Goal: Task Accomplishment & Management: Manage account settings

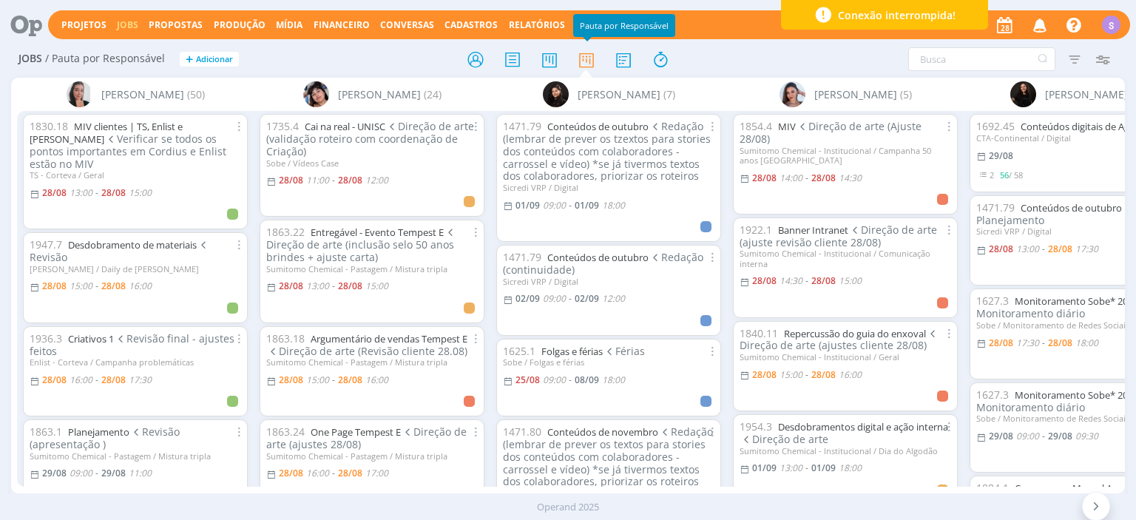
scroll to position [426, 0]
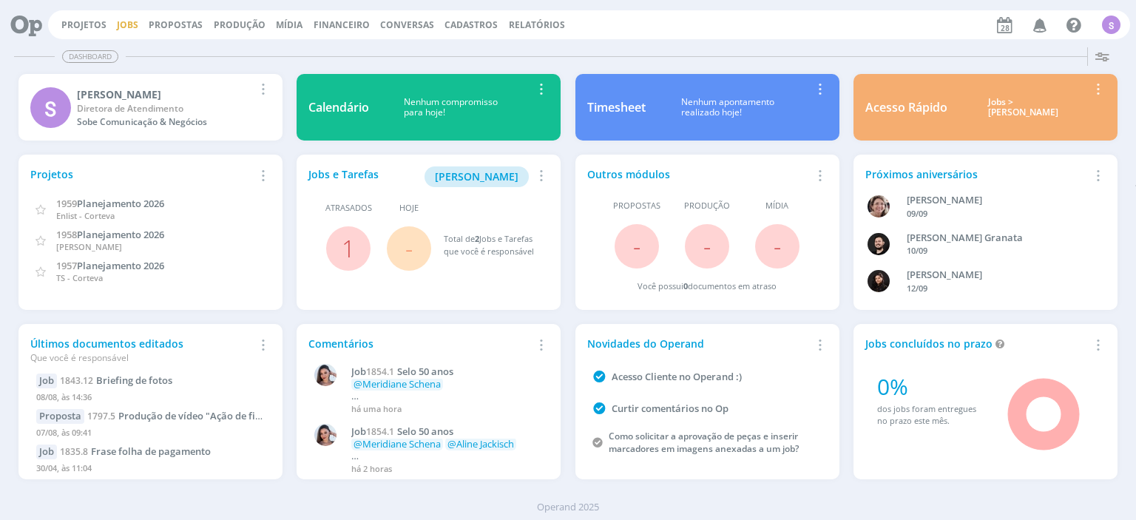
click at [124, 27] on link "Jobs" at bounding box center [127, 24] width 21 height 13
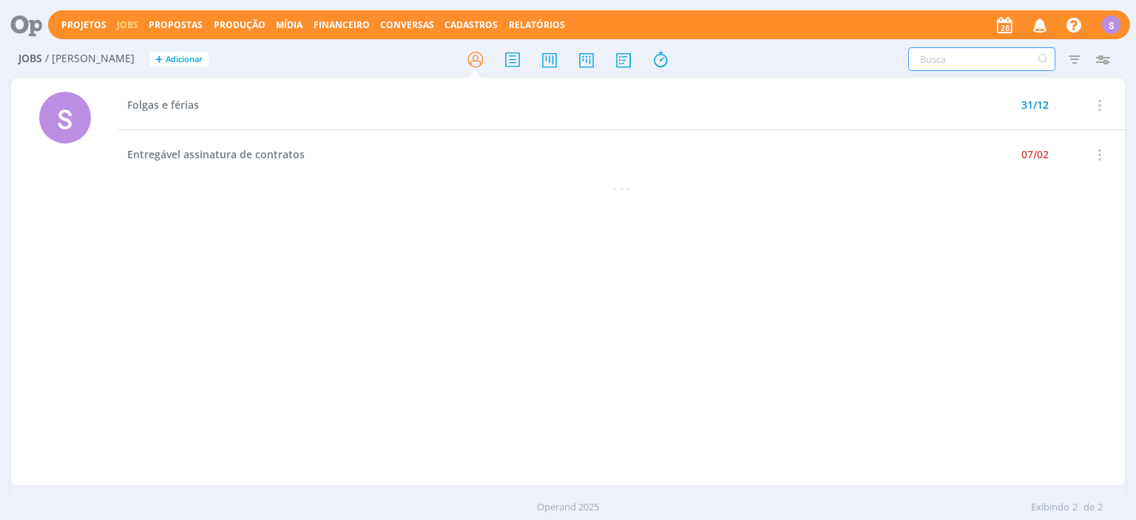
click at [942, 58] on input "text" at bounding box center [981, 59] width 147 height 24
type input "1764.42"
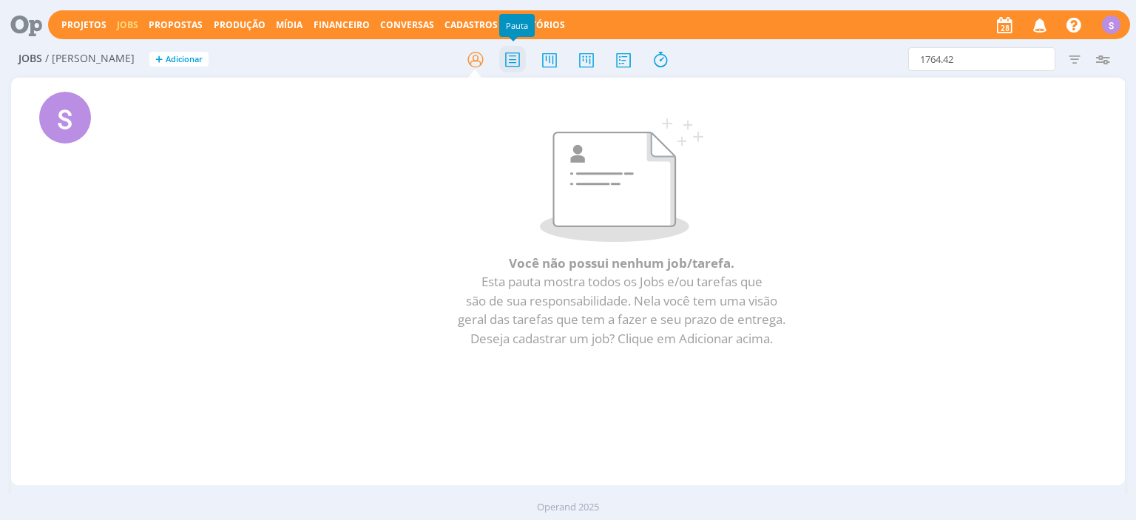
click at [505, 68] on icon at bounding box center [512, 59] width 27 height 29
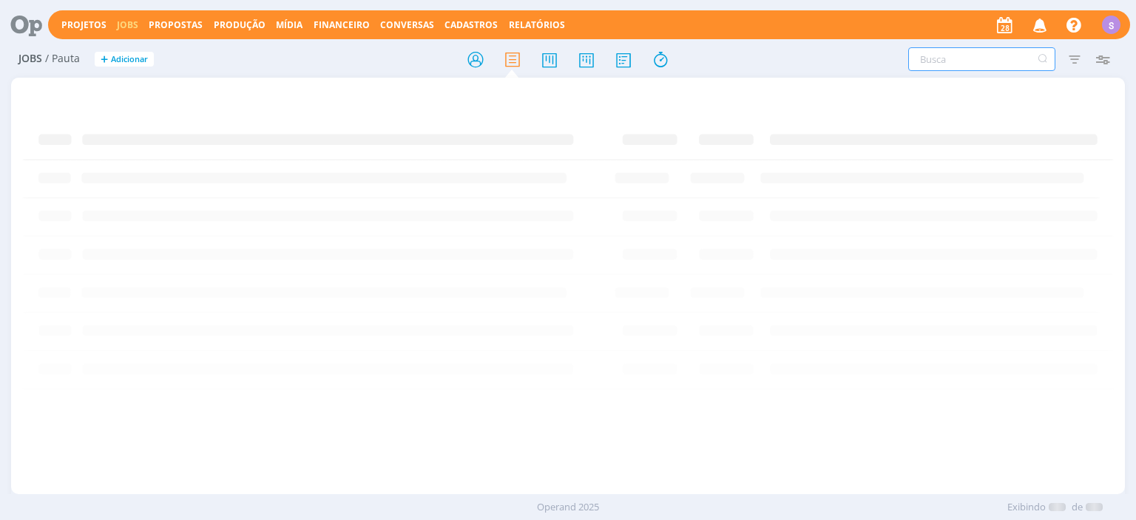
click at [941, 67] on input "text" at bounding box center [981, 59] width 147 height 24
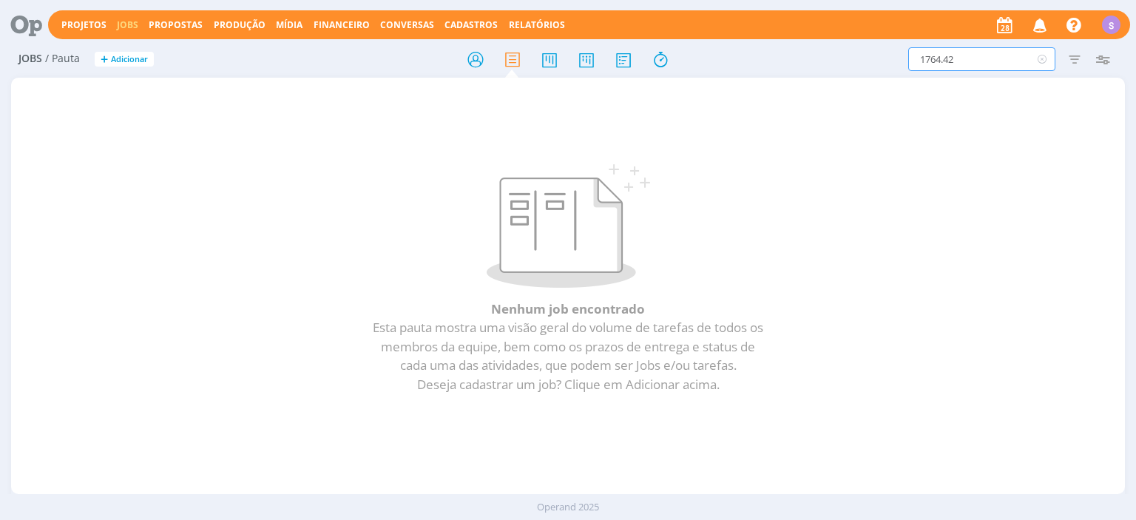
click at [946, 61] on input "1764.42" at bounding box center [981, 59] width 147 height 24
type input "1764.2"
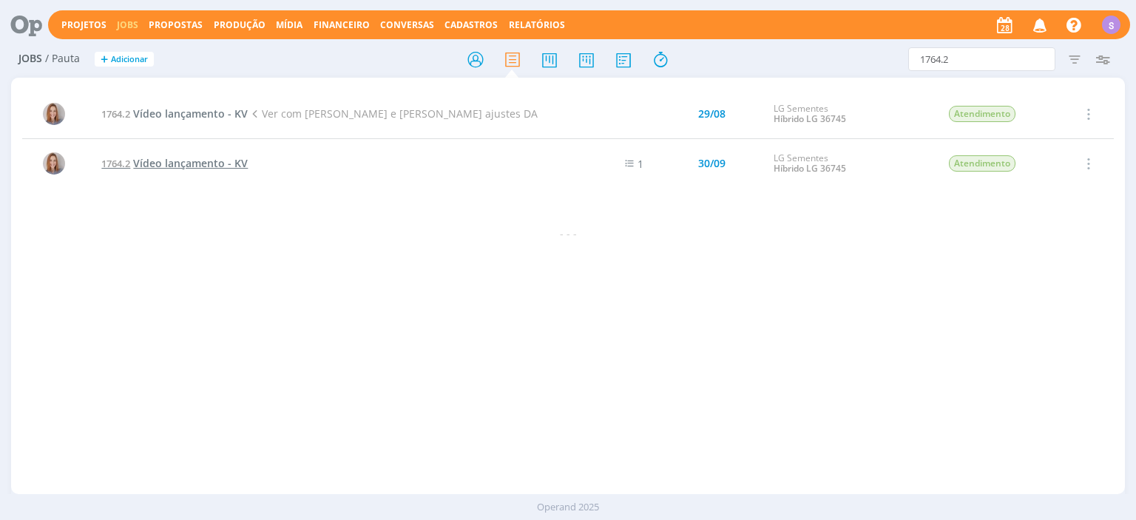
click at [173, 164] on span "Vídeo lançamento - KV" at bounding box center [190, 163] width 115 height 14
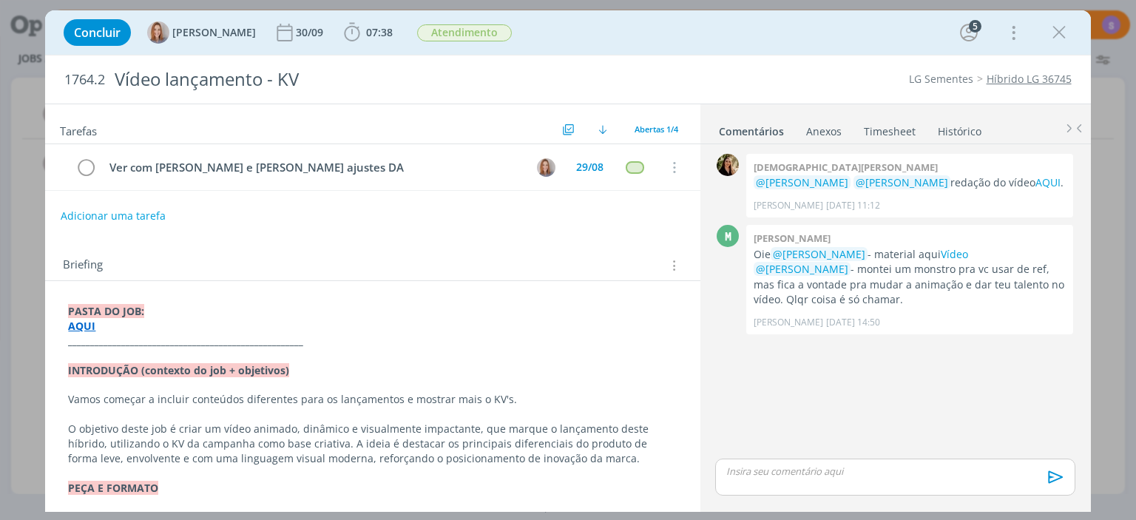
click at [901, 131] on link "Timesheet" at bounding box center [889, 128] width 53 height 21
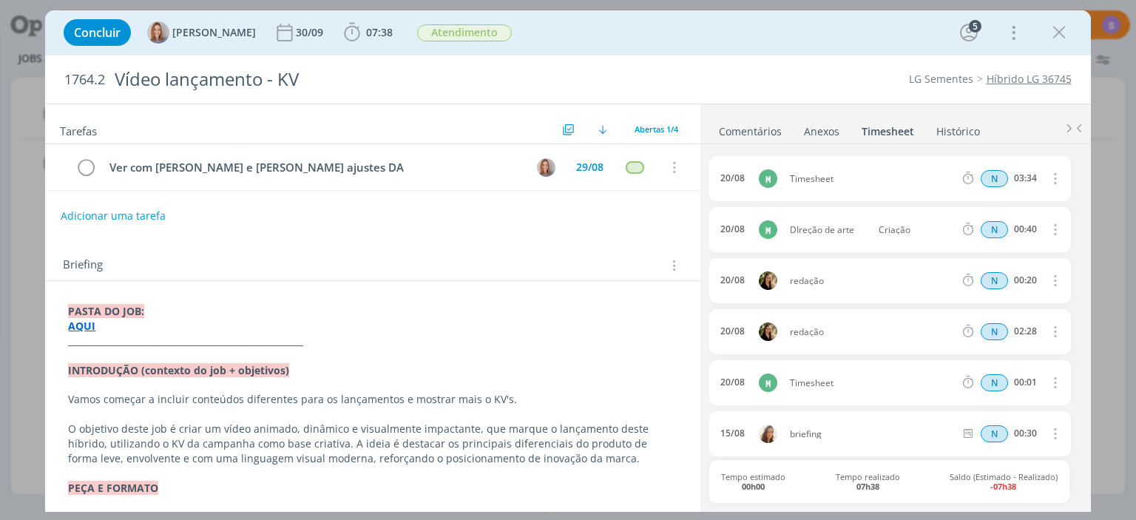
scroll to position [52, 0]
click at [752, 132] on link "Comentários" at bounding box center [750, 128] width 64 height 21
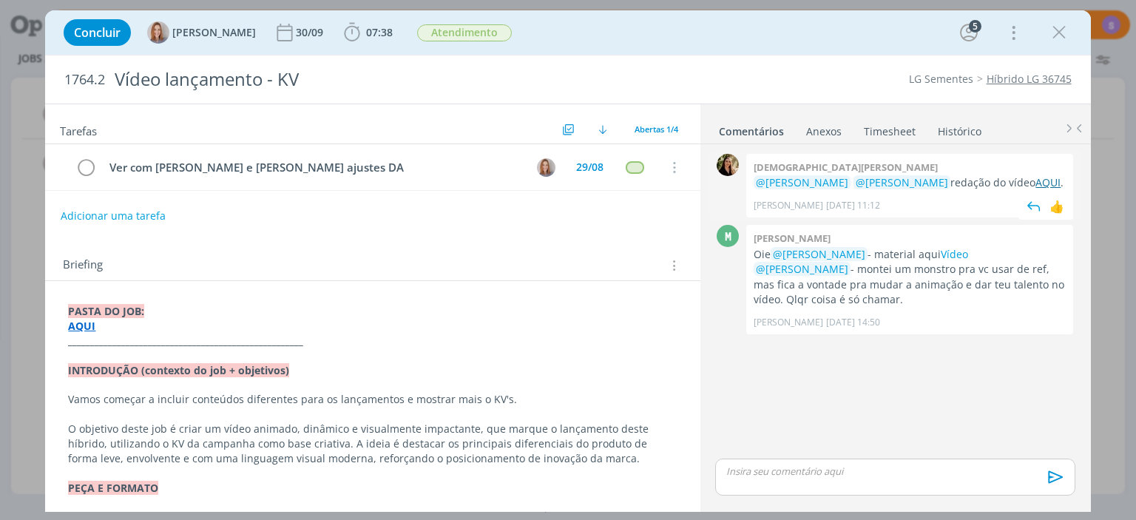
click at [1036, 185] on link "AQUI" at bounding box center [1048, 182] width 25 height 14
click at [881, 135] on link "Timesheet" at bounding box center [889, 128] width 53 height 21
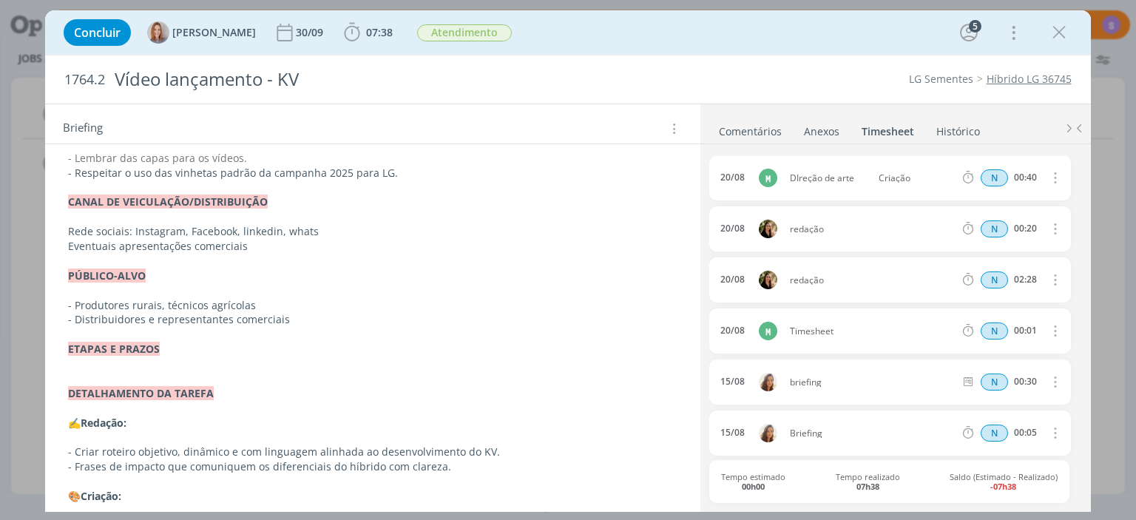
scroll to position [380, 0]
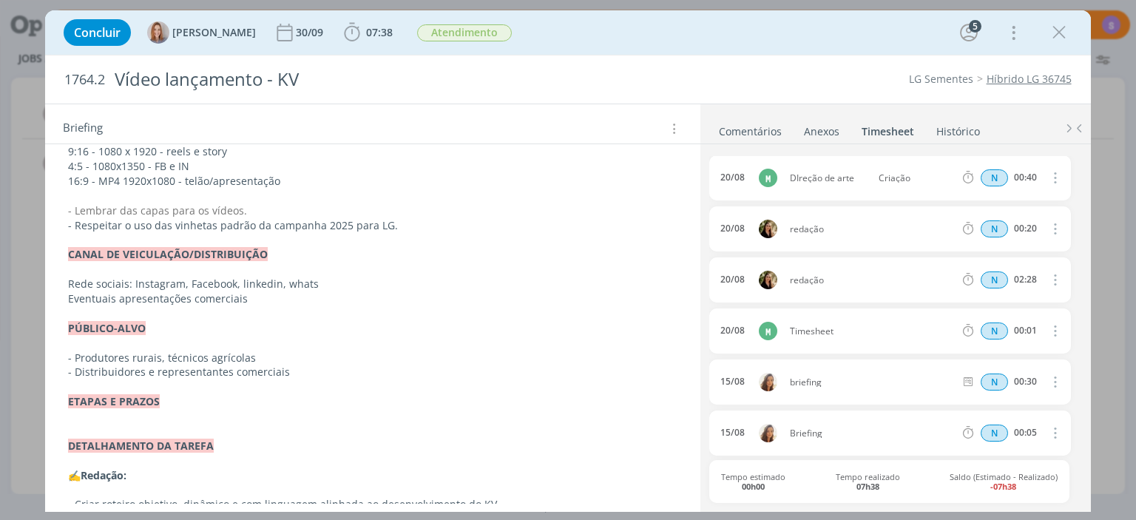
drag, startPoint x: 182, startPoint y: 402, endPoint x: 42, endPoint y: 391, distance: 140.3
click at [57, 391] on div "PASTA DO JOB: AQUI _____________________________________________________ INTROD…" at bounding box center [372, 380] width 631 height 922
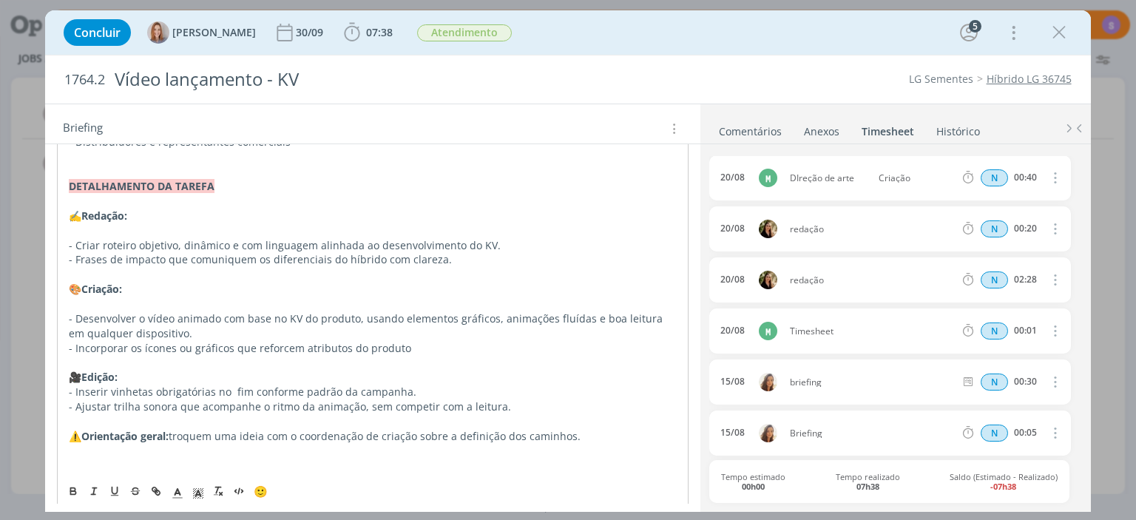
scroll to position [636, 0]
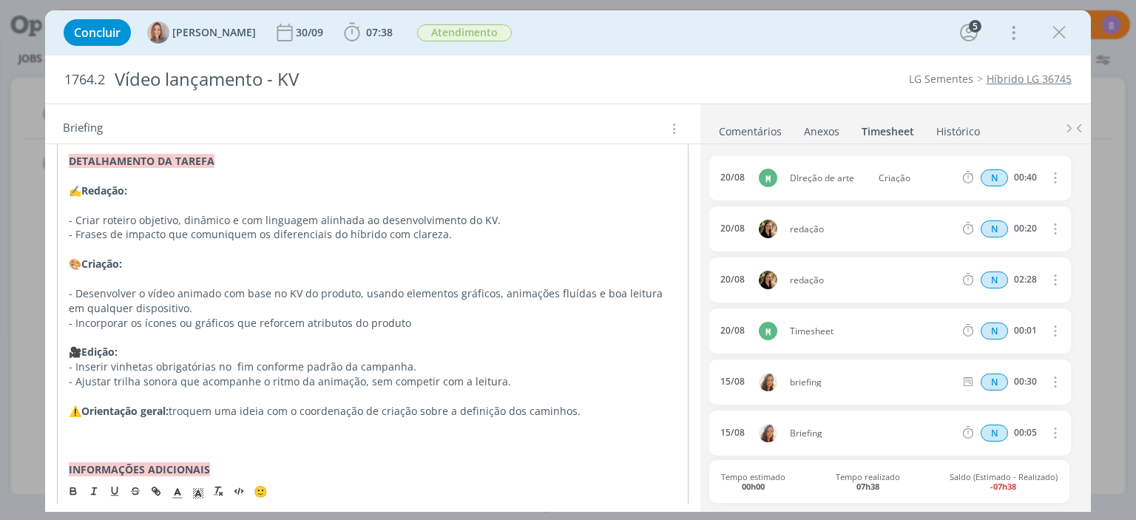
click at [175, 275] on p "dialog" at bounding box center [372, 278] width 607 height 15
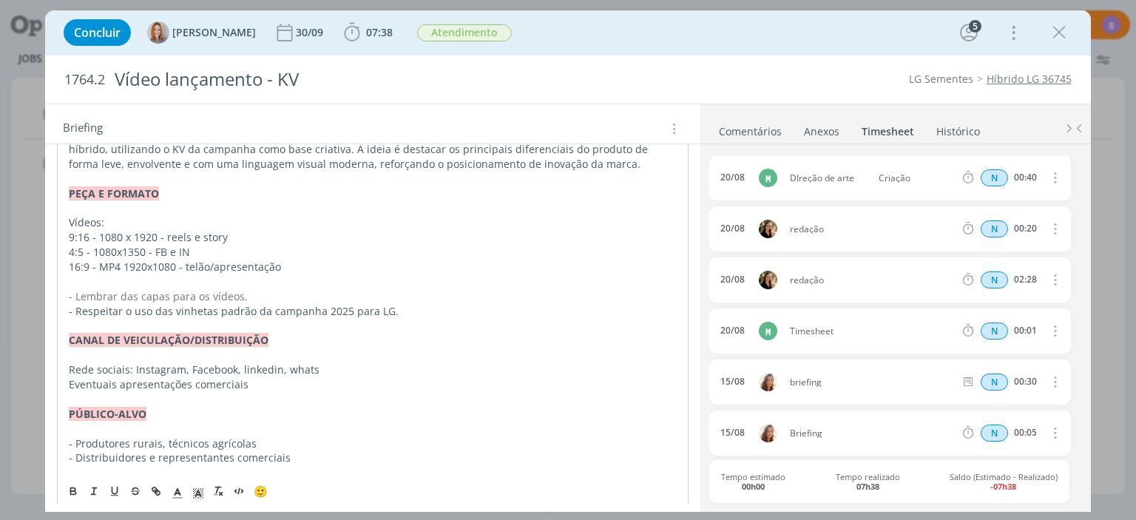
scroll to position [0, 0]
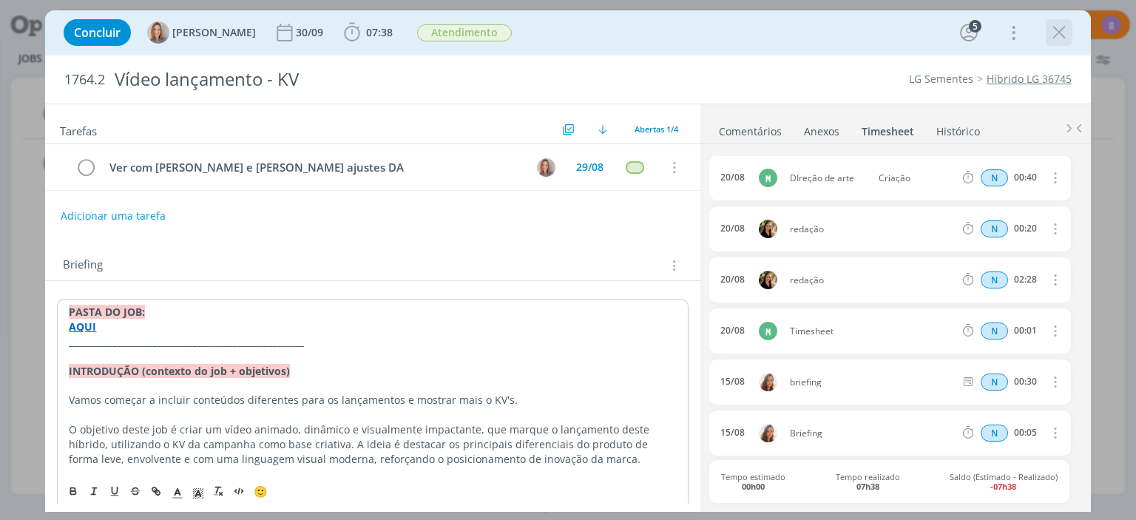
click at [1067, 34] on icon "dialog" at bounding box center [1059, 32] width 22 height 22
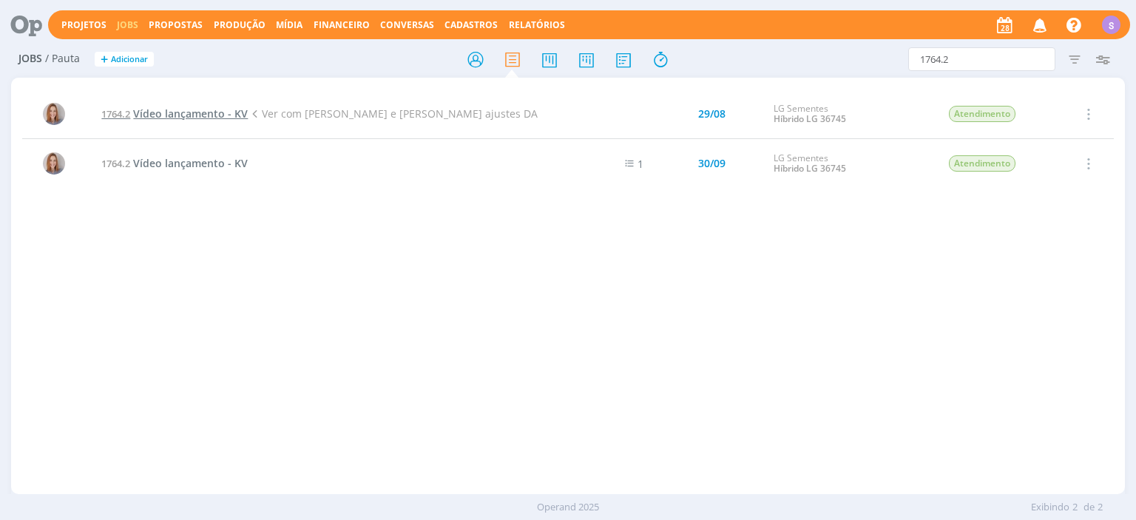
click at [217, 120] on span "Vídeo lançamento - KV" at bounding box center [190, 114] width 115 height 14
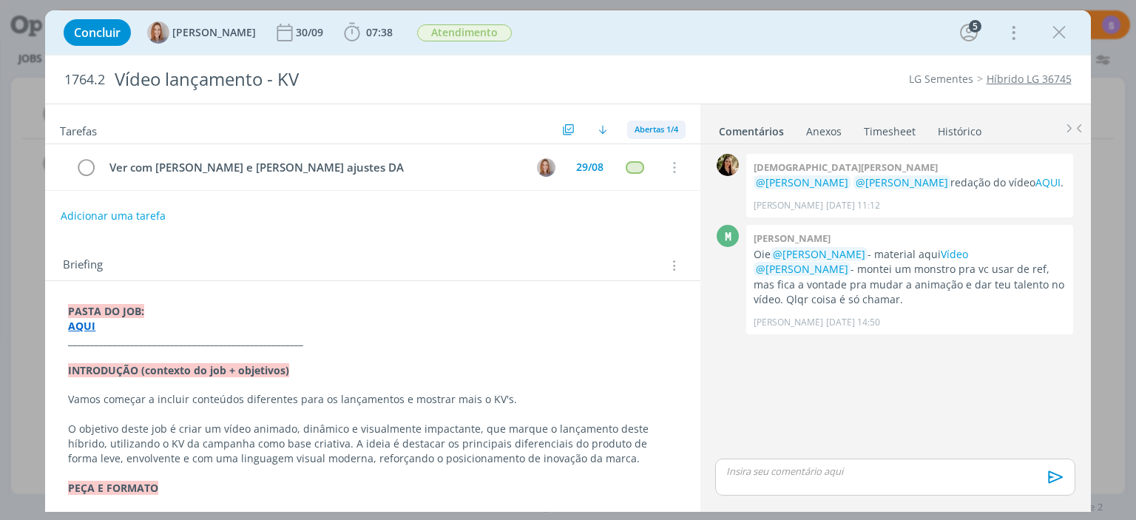
click at [670, 129] on span "Abertas 1/4" at bounding box center [657, 129] width 44 height 11
click at [658, 161] on span "Todas 8" at bounding box center [661, 161] width 34 height 13
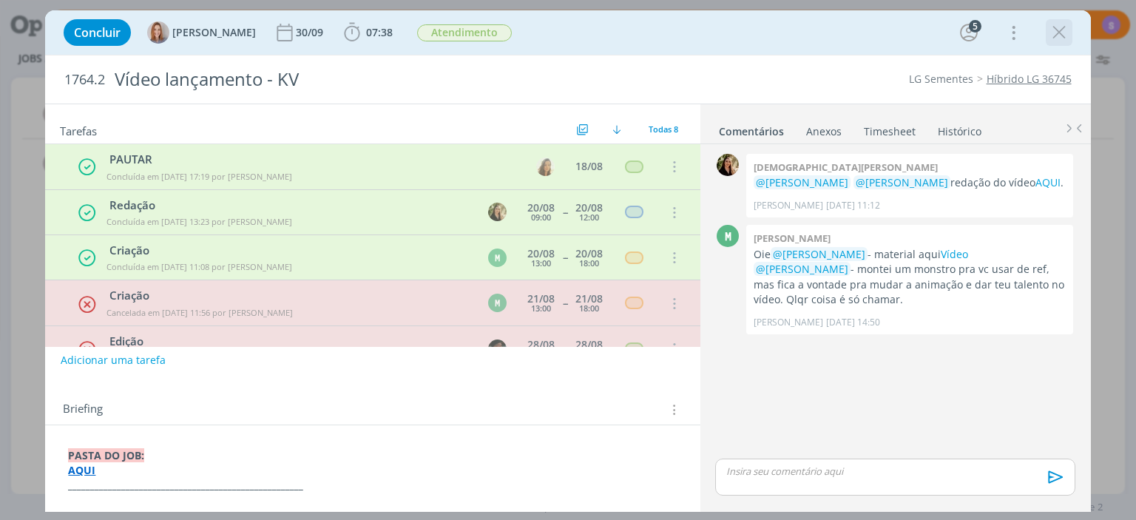
click at [1064, 34] on icon "dialog" at bounding box center [1059, 32] width 22 height 22
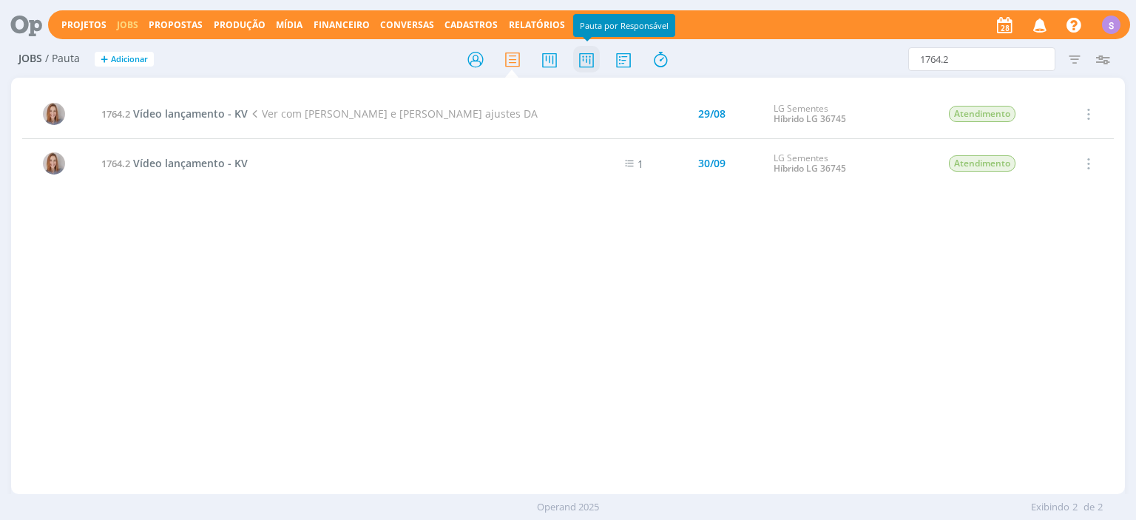
click at [587, 64] on icon at bounding box center [586, 59] width 27 height 29
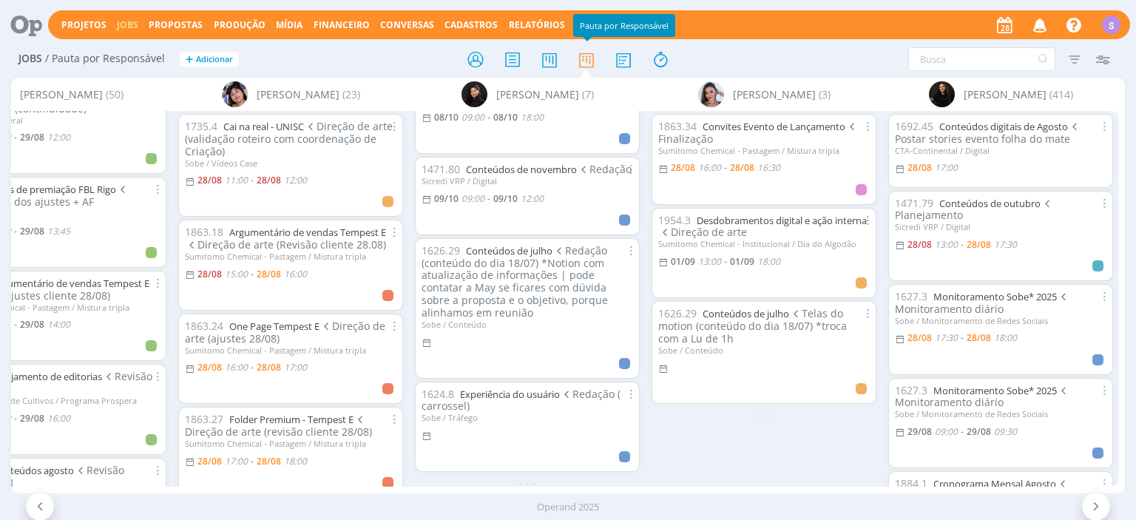
scroll to position [426, 0]
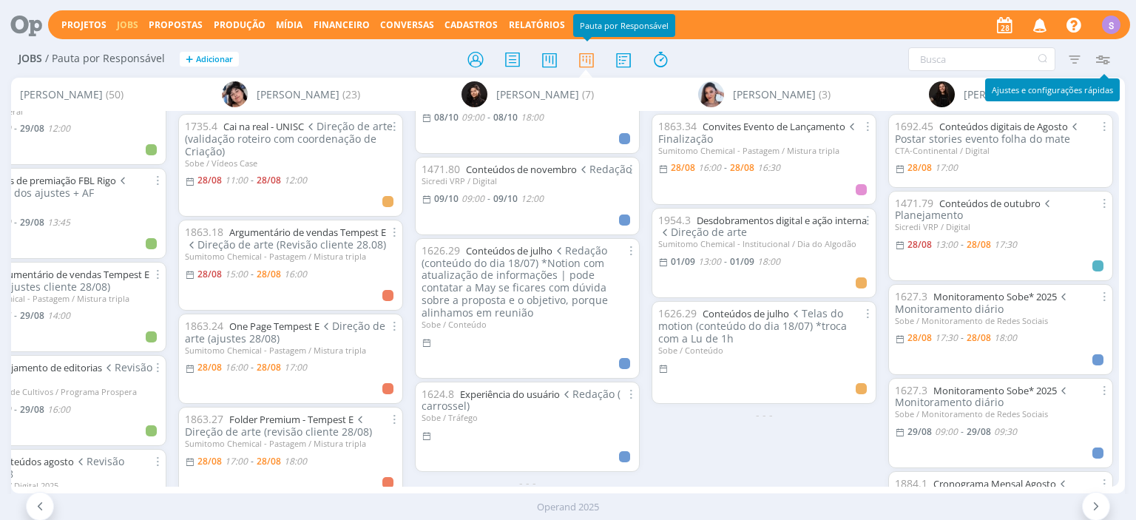
click at [1102, 61] on icon "button" at bounding box center [1103, 59] width 27 height 27
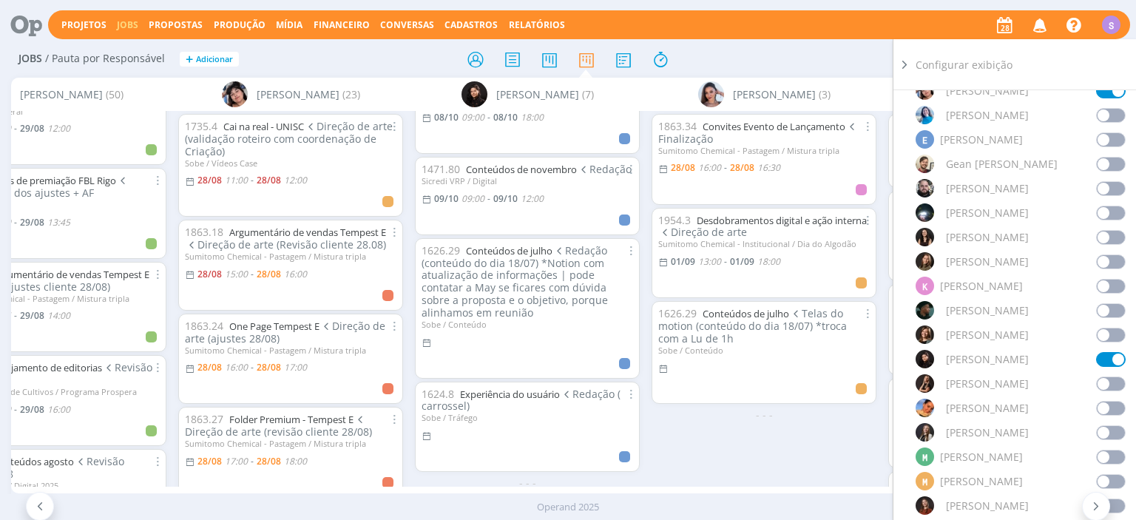
scroll to position [681, 0]
click at [1107, 326] on span at bounding box center [1111, 333] width 30 height 15
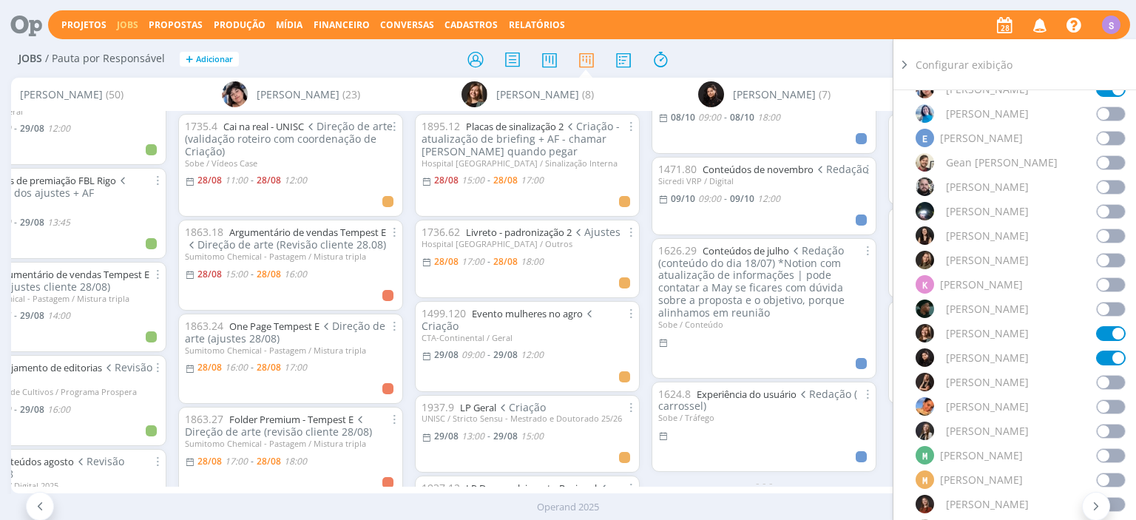
click at [901, 61] on icon at bounding box center [904, 65] width 15 height 16
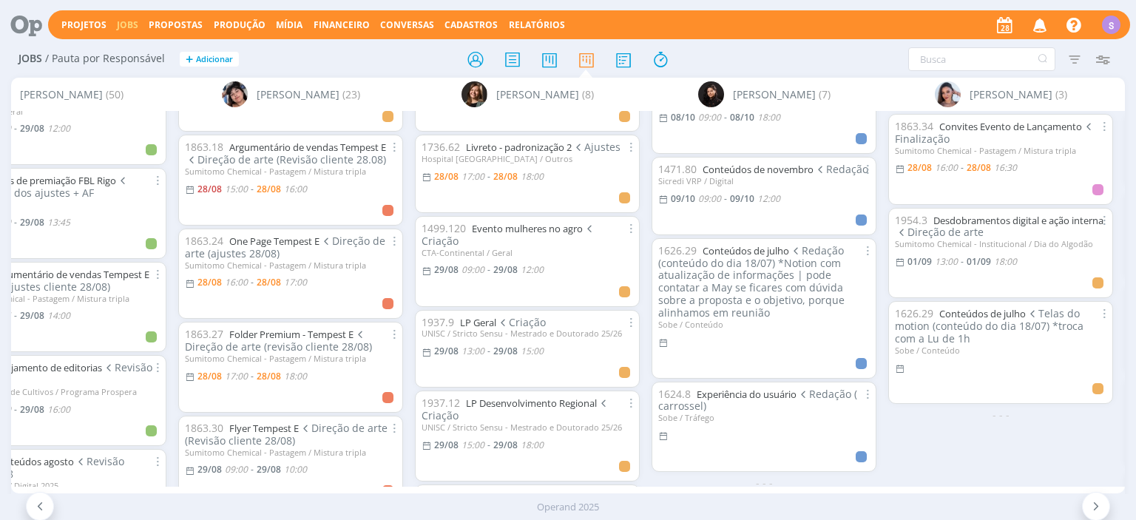
scroll to position [0, 0]
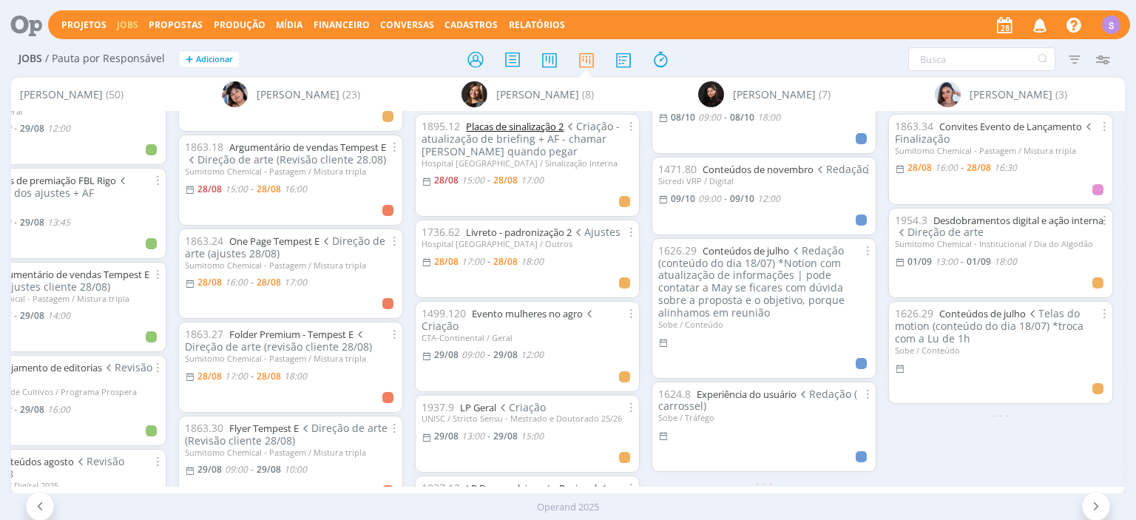
click at [511, 127] on link "Placas de sinalização 2" at bounding box center [515, 126] width 98 height 13
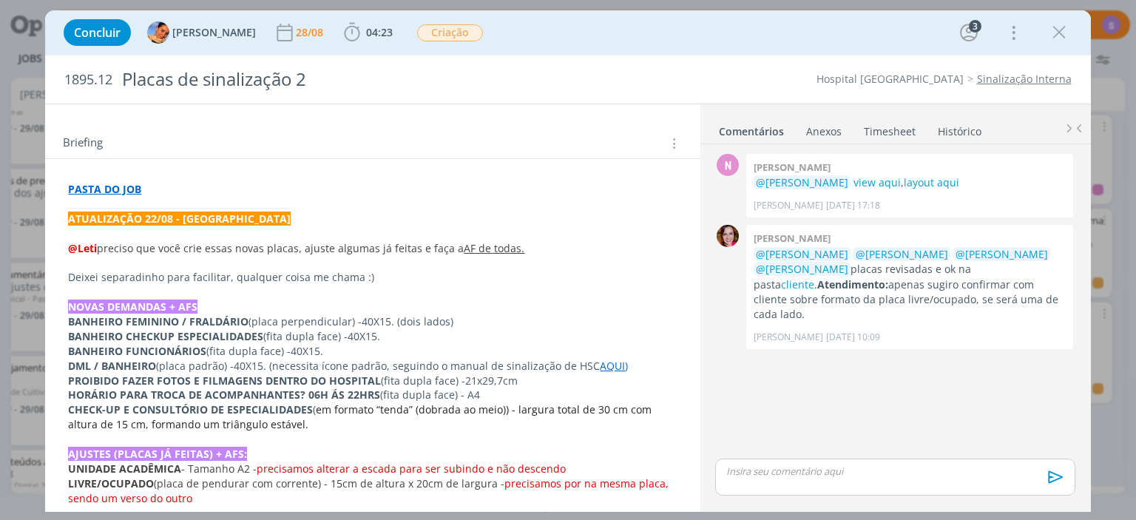
scroll to position [255, 0]
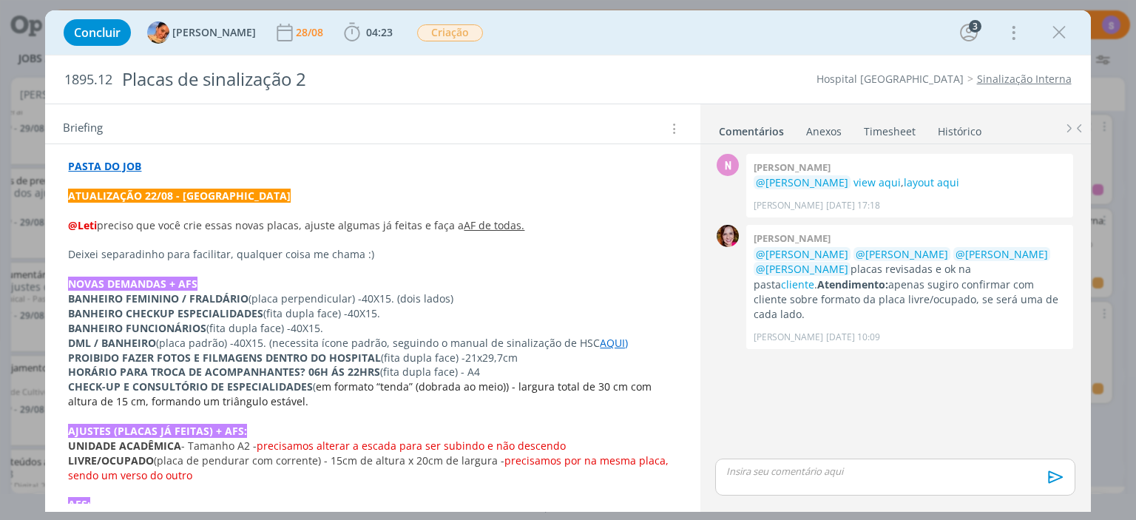
click at [297, 365] on strong "HORÁRIO PARA TROCA DE ACOMPANHANTES? 06H ÁS 22HRS" at bounding box center [224, 372] width 312 height 14
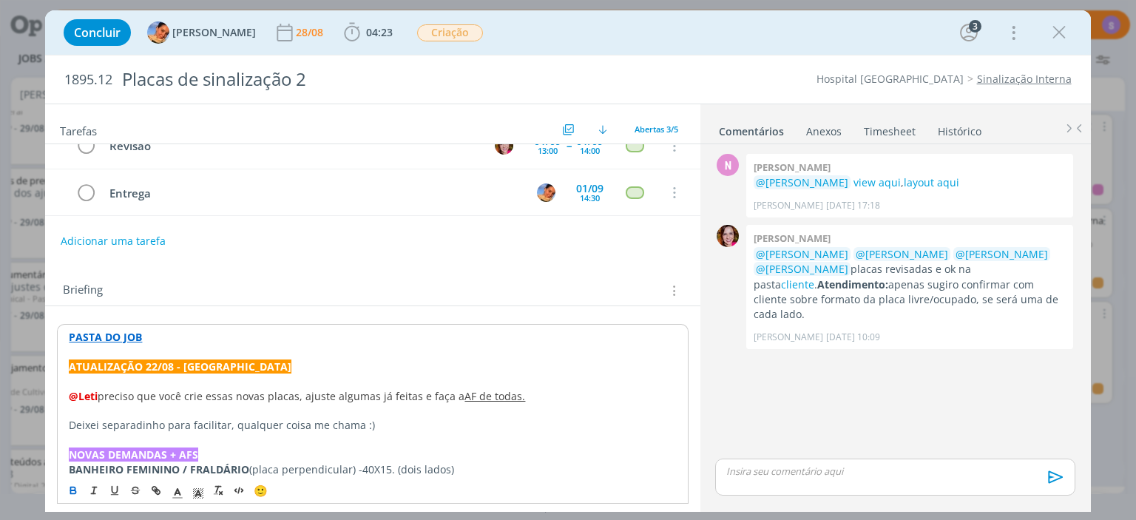
scroll to position [0, 0]
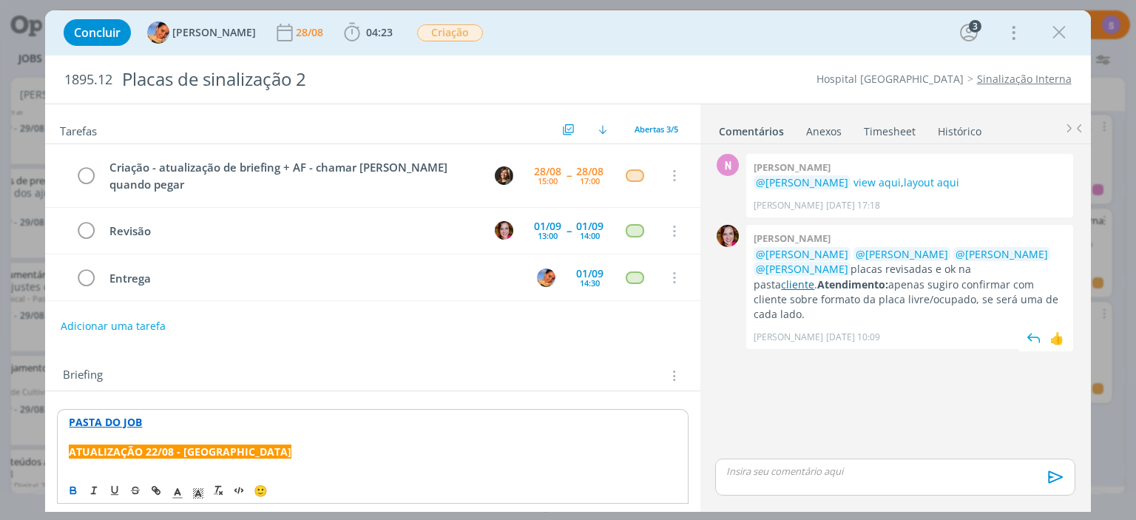
click at [814, 277] on link "cliente" at bounding box center [797, 284] width 33 height 14
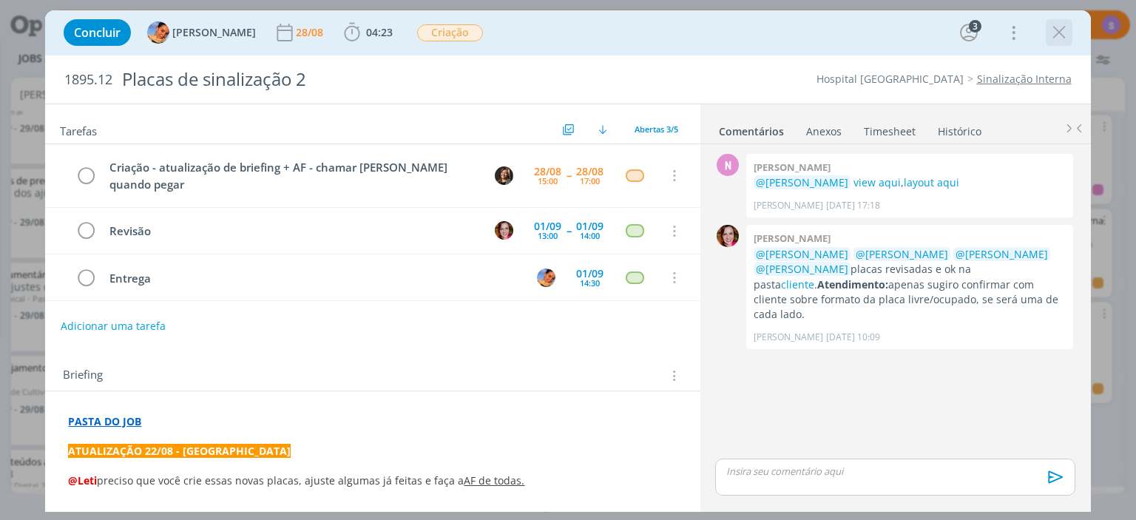
click at [1063, 37] on icon "dialog" at bounding box center [1059, 32] width 22 height 22
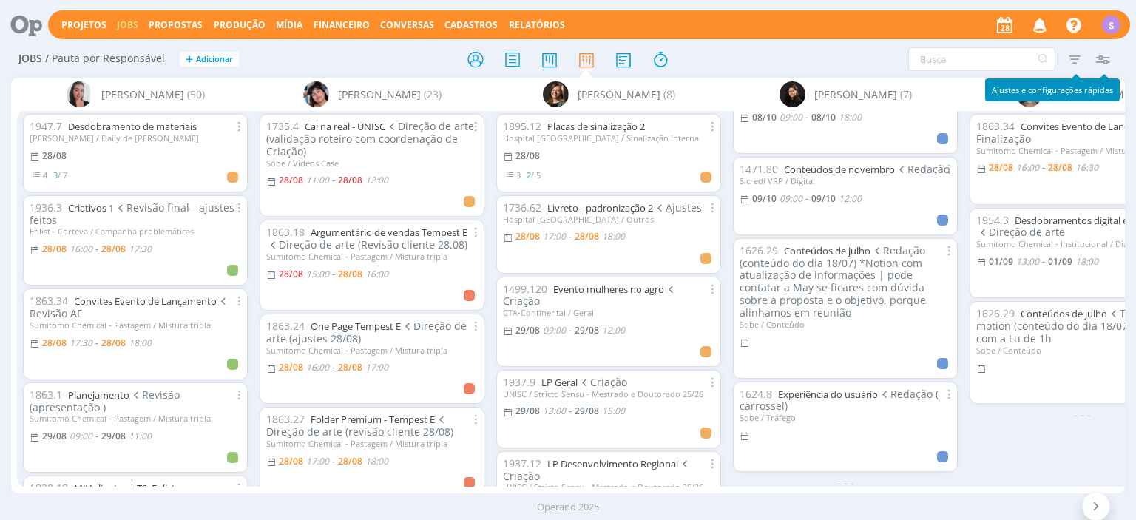
click at [1108, 55] on icon "button" at bounding box center [1103, 59] width 27 height 27
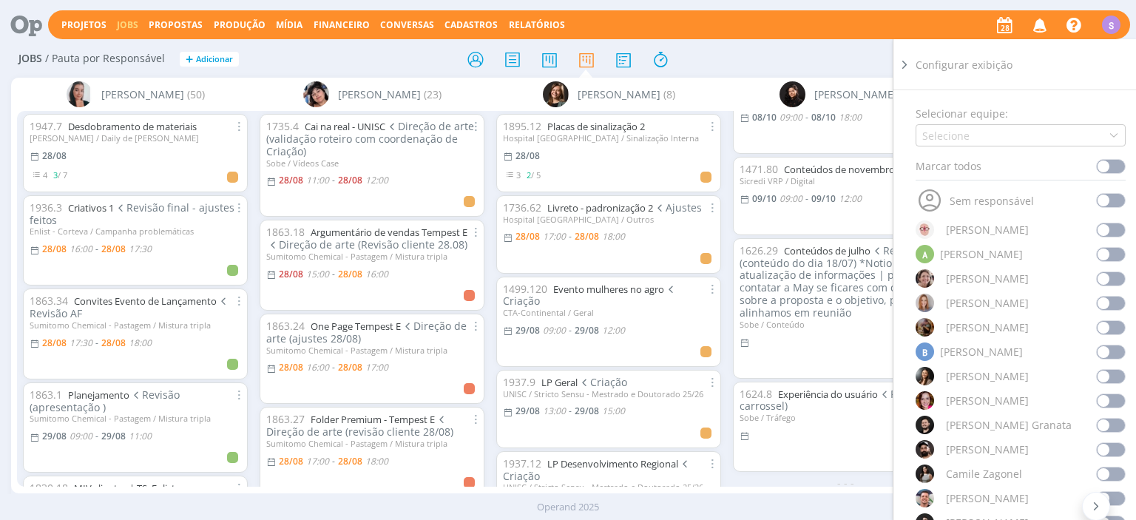
scroll to position [170, 0]
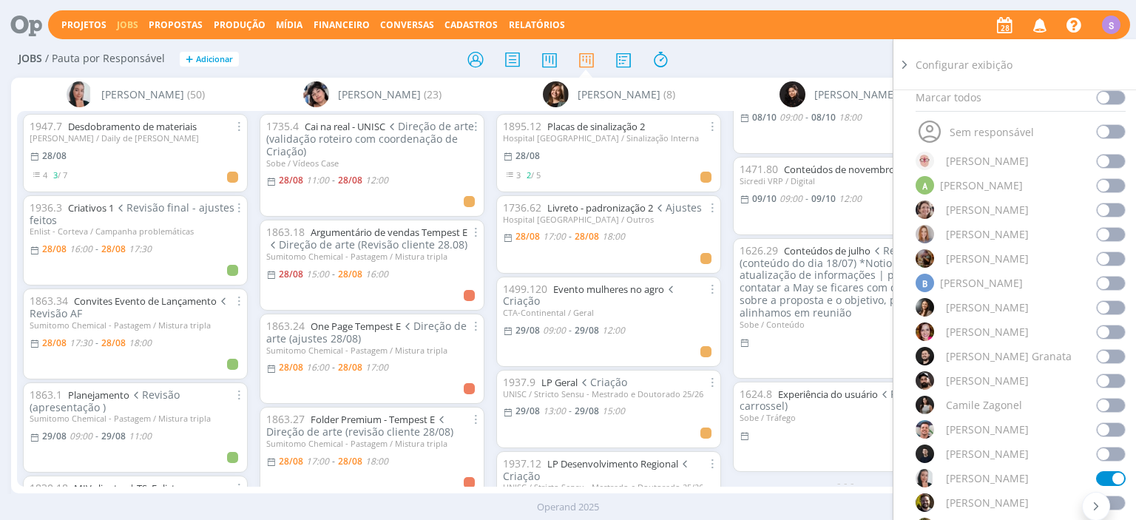
click at [1105, 332] on span at bounding box center [1111, 332] width 30 height 15
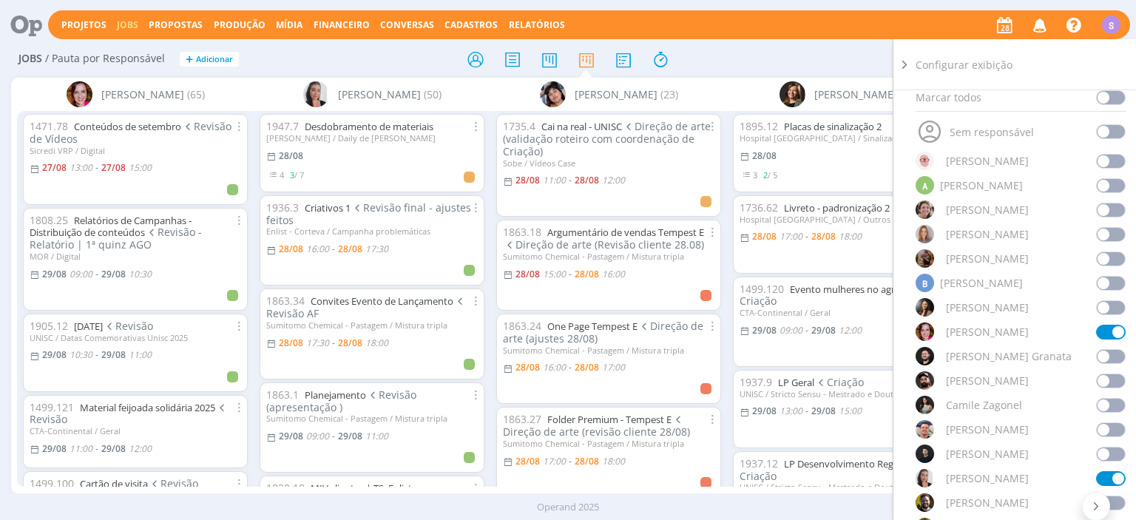
click at [910, 61] on icon at bounding box center [904, 65] width 15 height 16
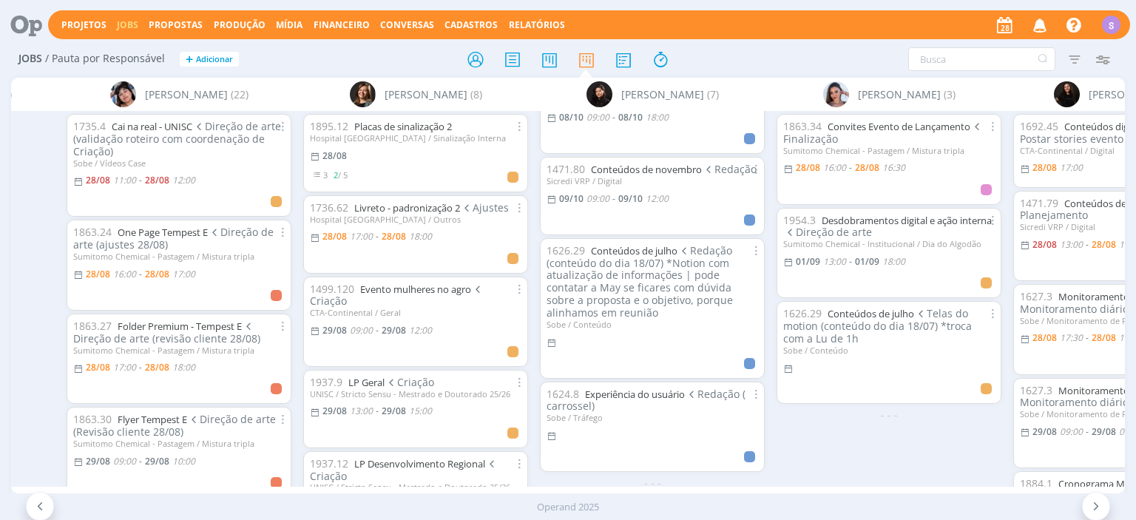
scroll to position [0, 555]
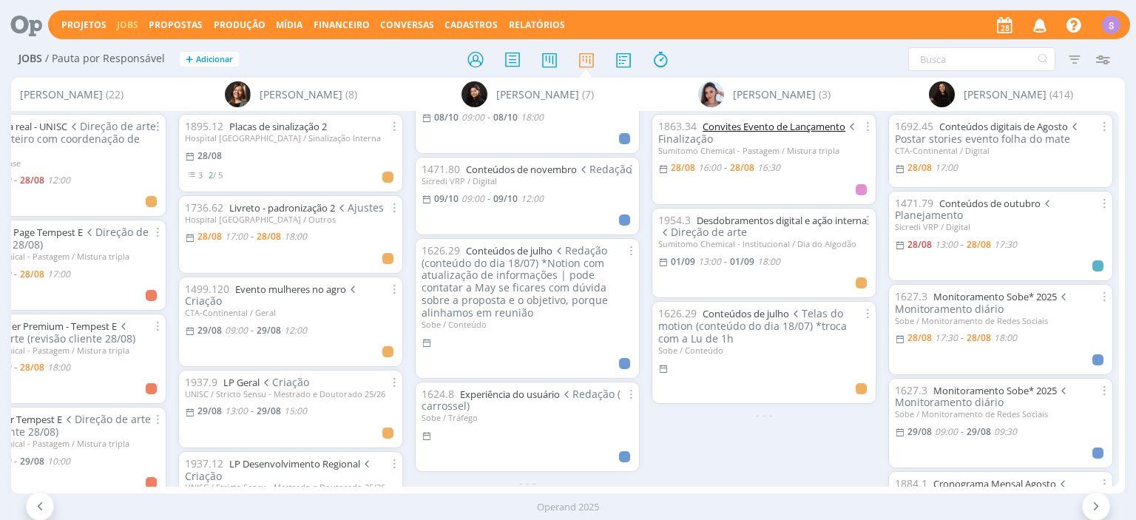
click at [774, 129] on link "Convites Evento de Lançamento" at bounding box center [774, 126] width 143 height 13
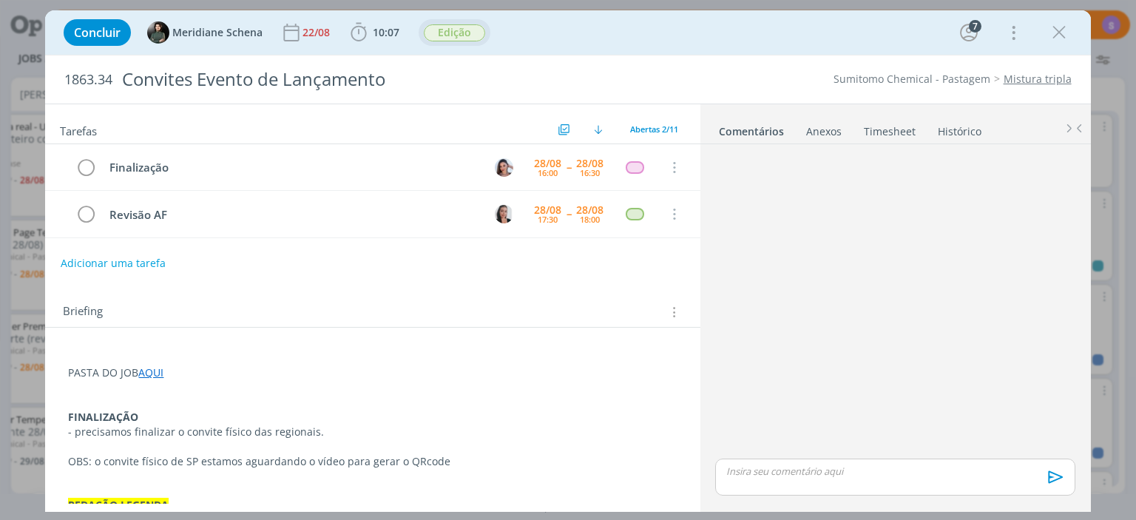
scroll to position [496, 0]
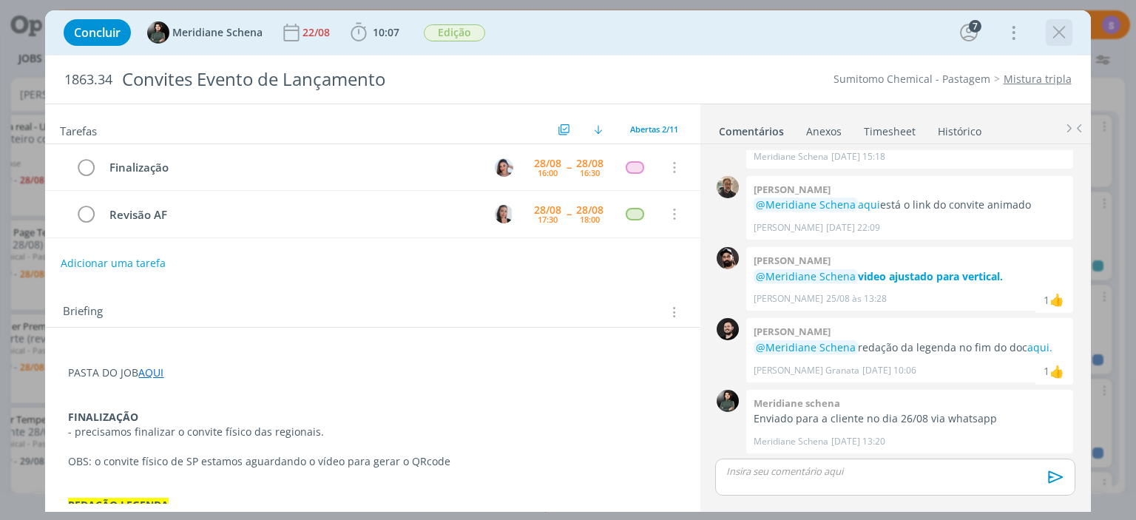
click at [1065, 24] on icon "dialog" at bounding box center [1059, 32] width 22 height 22
